Goal: Task Accomplishment & Management: Manage account settings

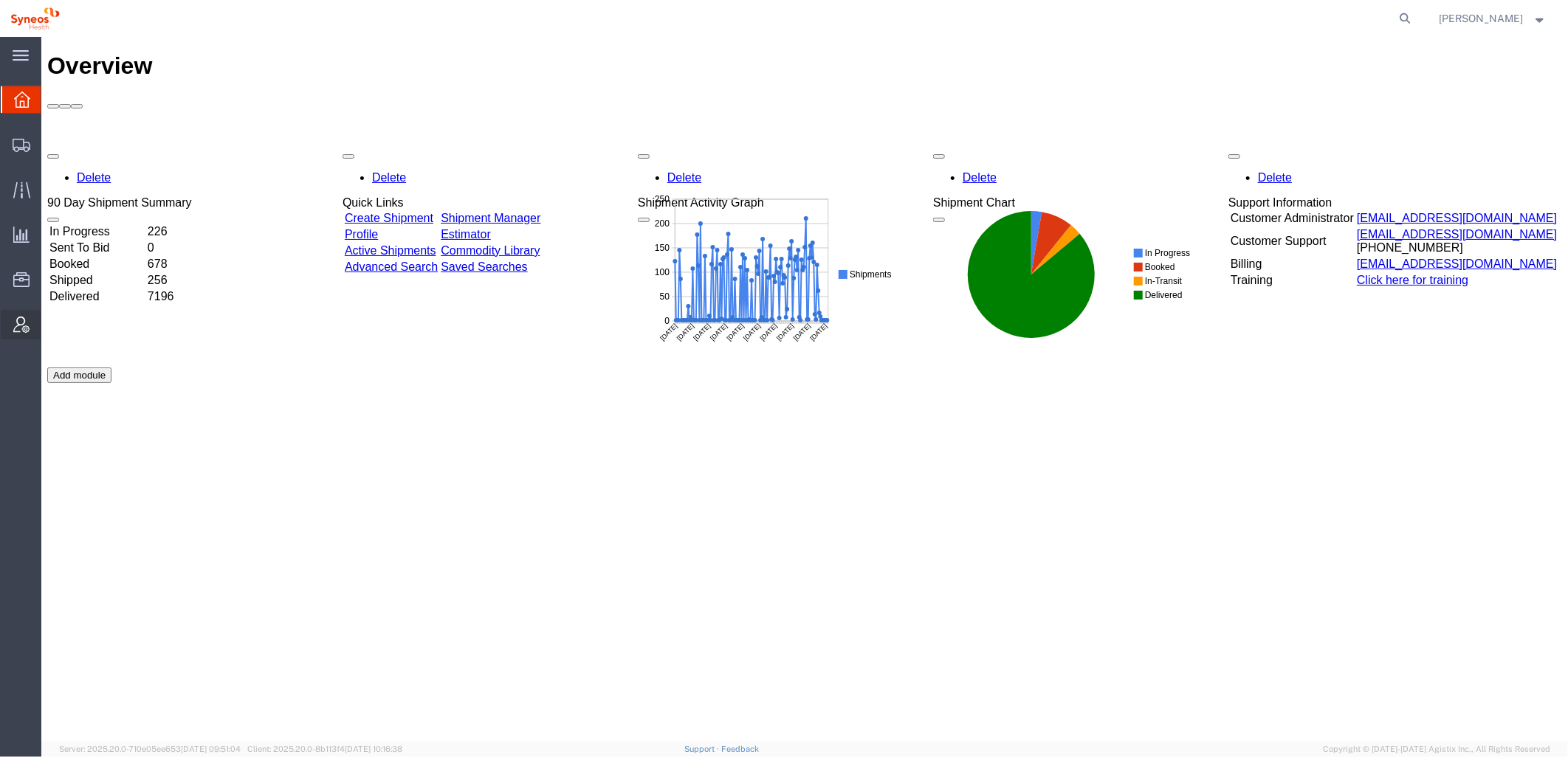
click at [22, 317] on icon at bounding box center [22, 325] width 16 height 16
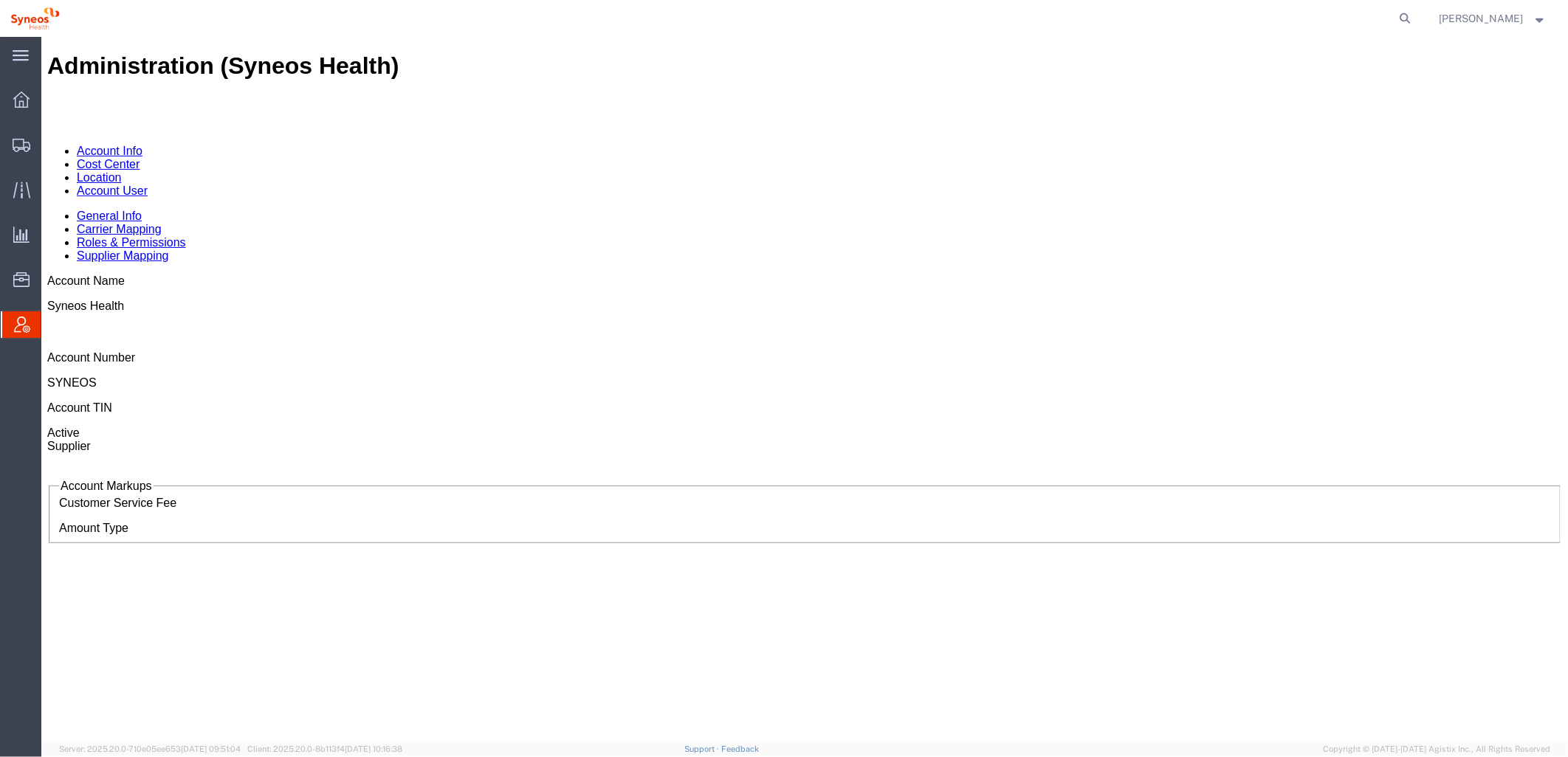
click at [147, 183] on link "Account User" at bounding box center [112, 189] width 71 height 13
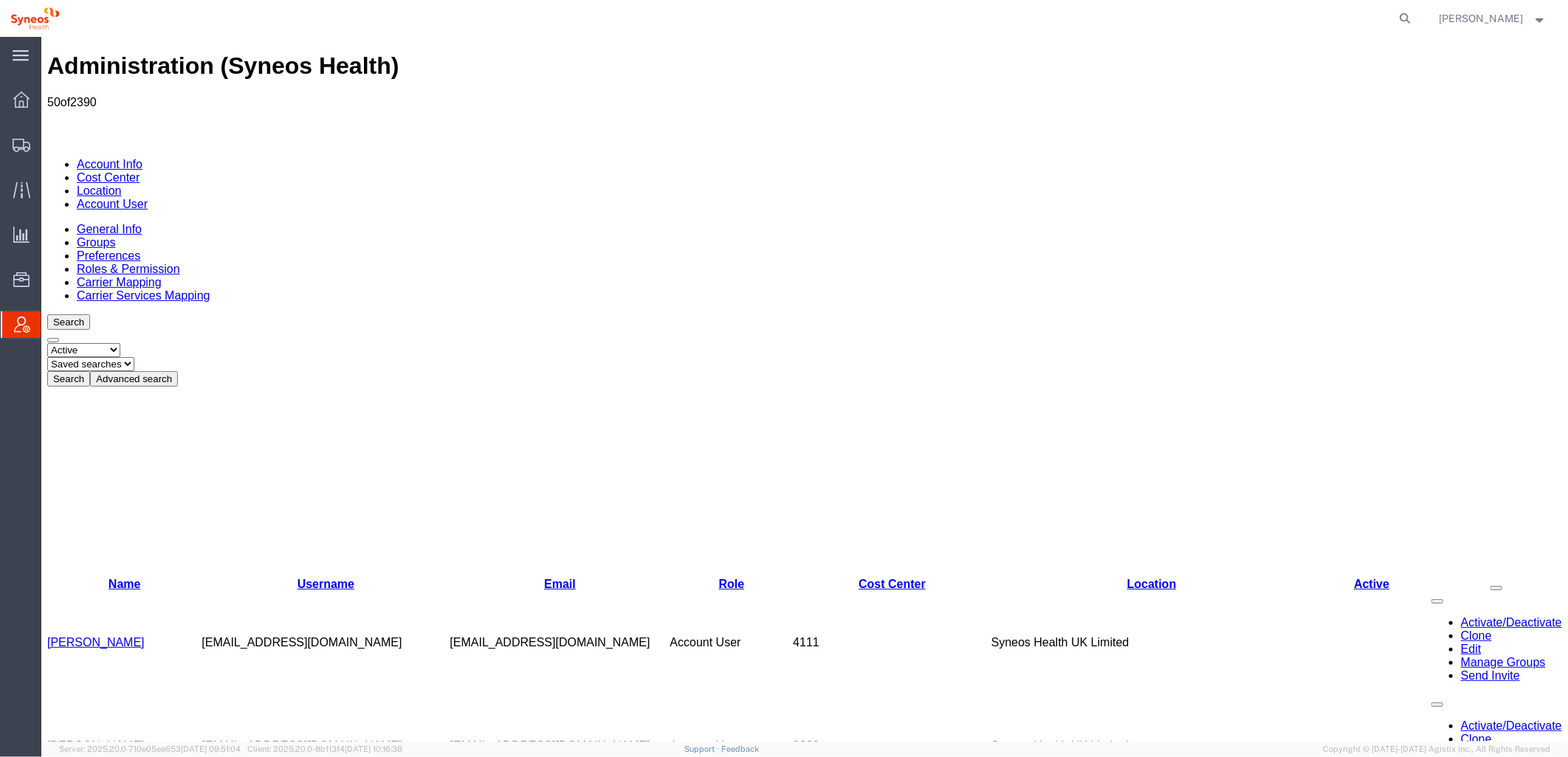
click at [177, 371] on button "Advanced search" at bounding box center [133, 378] width 88 height 16
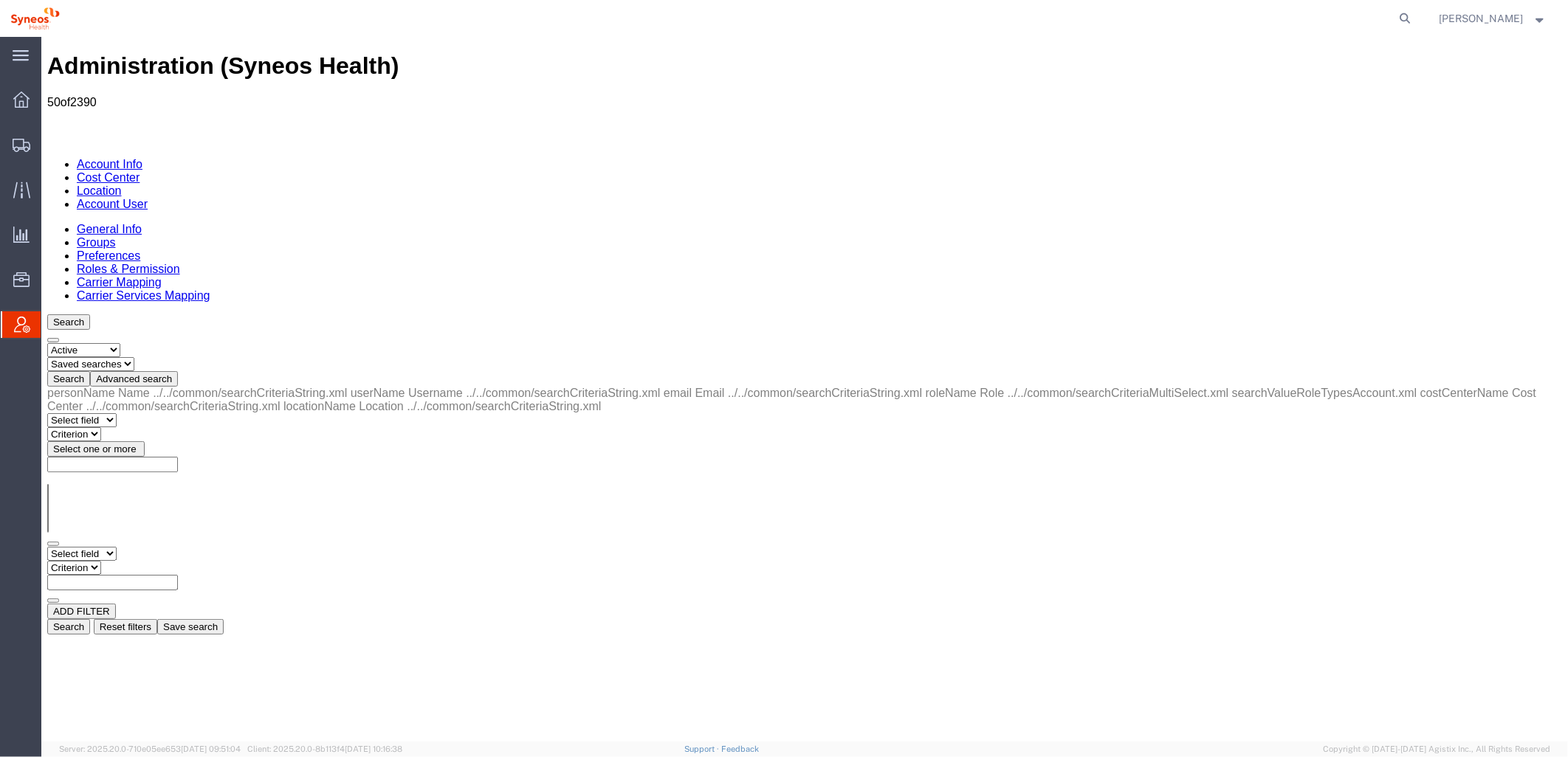
click at [116, 546] on select "Select field Cost Center Email Location Name Role Username" at bounding box center [81, 553] width 70 height 14
select select "locationName"
click at [46, 546] on select "Select field Cost Center Email Location Name Role Username" at bounding box center [81, 553] width 70 height 14
click at [135, 560] on select "Criterion contains does not contain is is blank is not blank starts with" at bounding box center [91, 567] width 88 height 14
select select "contains"
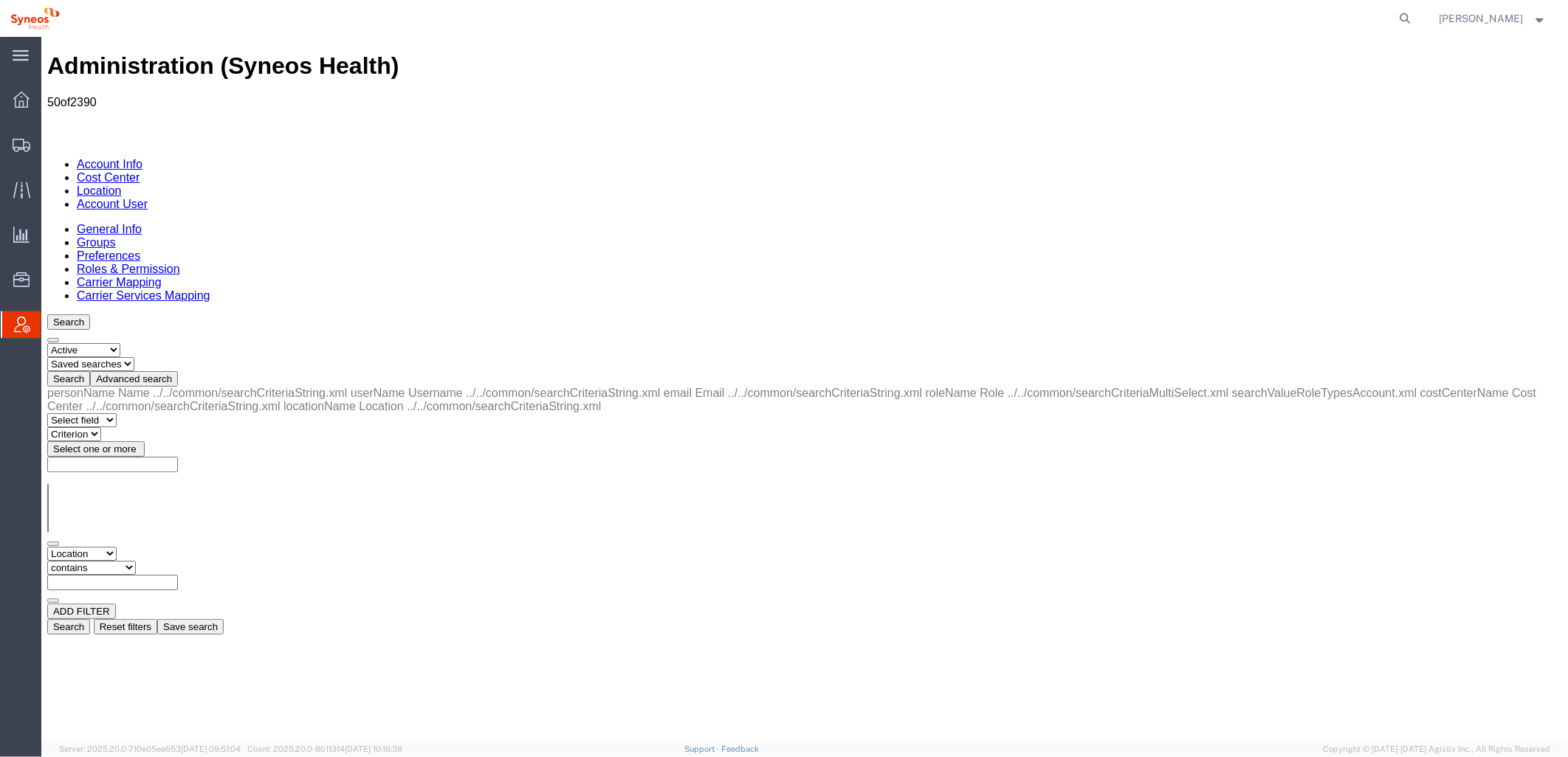
click at [135, 560] on select "Criterion contains does not contain is is blank is not blank starts with" at bounding box center [91, 567] width 88 height 14
click at [177, 574] on input "text" at bounding box center [112, 582] width 130 height 16
type input "zdnu"
click at [89, 618] on button "Search" at bounding box center [67, 626] width 43 height 16
